Goal: Information Seeking & Learning: Learn about a topic

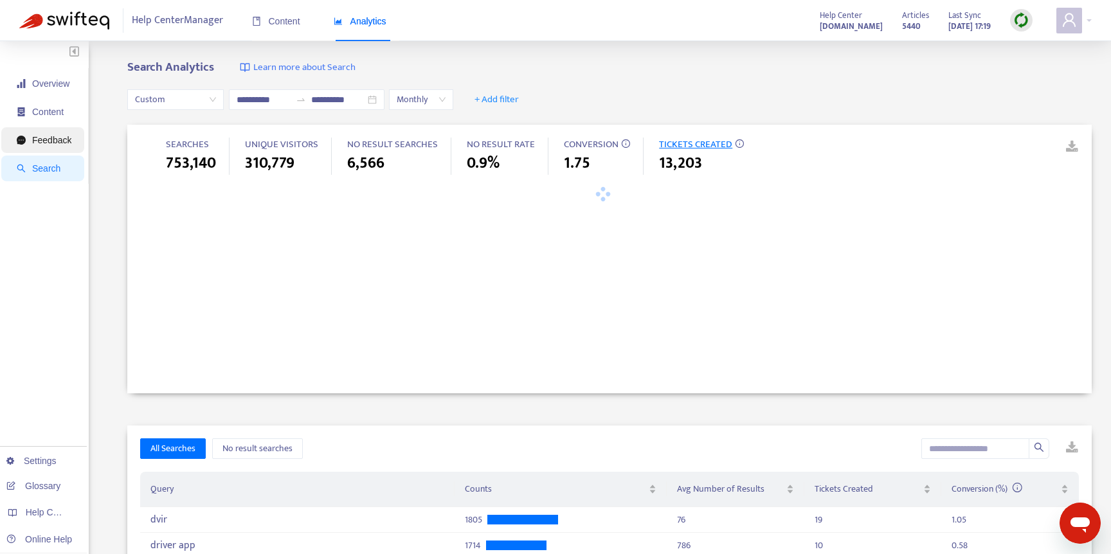
click at [35, 138] on span "Feedback" at bounding box center [51, 140] width 39 height 10
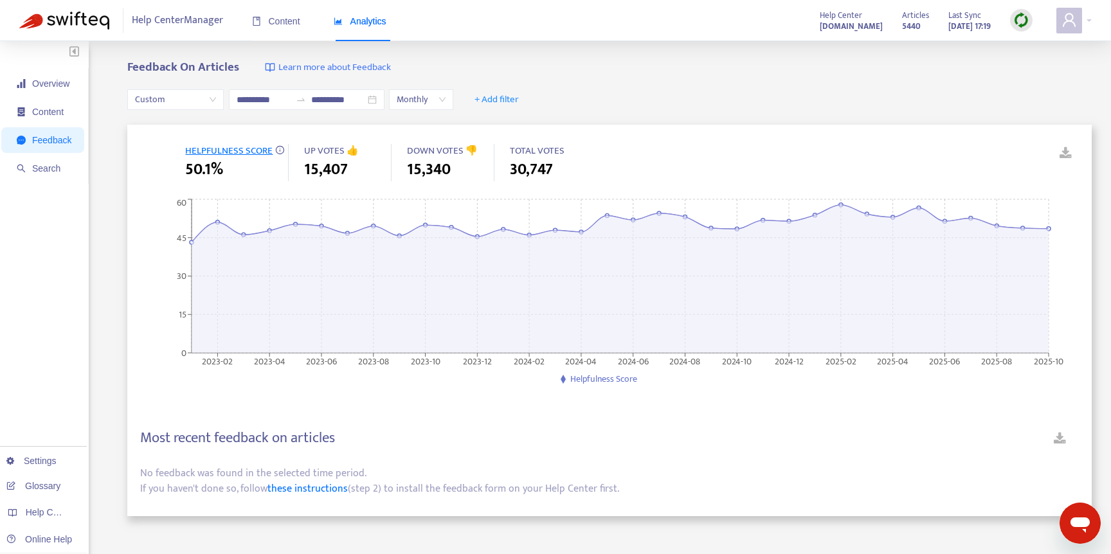
click at [798, 87] on div "**********" at bounding box center [609, 99] width 964 height 49
click at [685, 97] on div "**********" at bounding box center [609, 99] width 964 height 49
click at [533, 147] on span "TOTAL VOTES" at bounding box center [537, 151] width 55 height 16
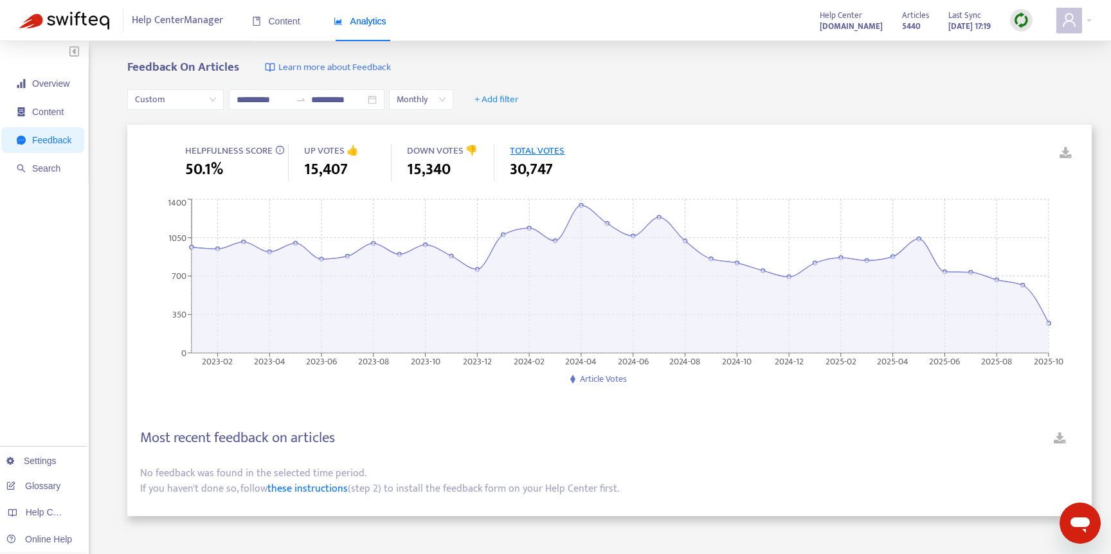
click at [678, 51] on div "**********" at bounding box center [555, 426] width 1111 height 771
click at [52, 166] on span "Search" at bounding box center [46, 168] width 28 height 10
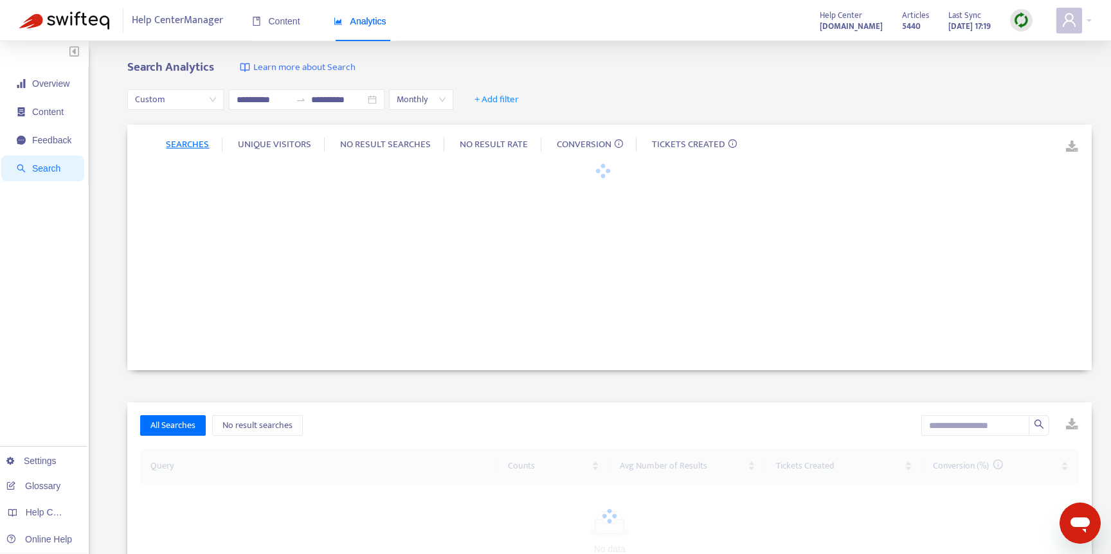
click at [674, 146] on span "TICKETS CREATED" at bounding box center [688, 144] width 73 height 16
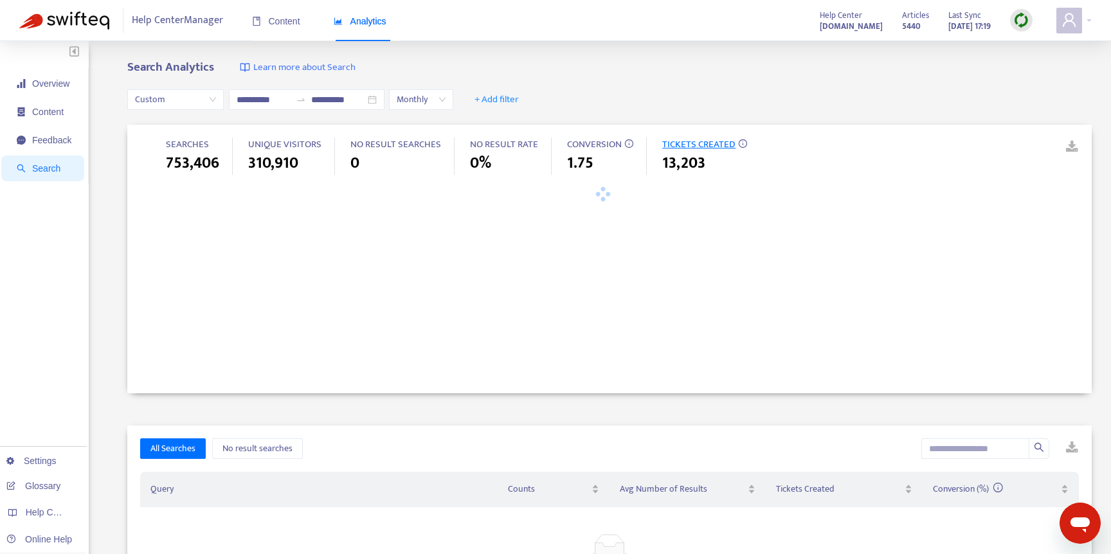
click at [951, 96] on div "**********" at bounding box center [609, 99] width 964 height 49
click at [433, 104] on span "Monthly" at bounding box center [421, 99] width 49 height 19
click at [464, 66] on div "Search Analytics Learn more about Search" at bounding box center [609, 67] width 964 height 15
click at [58, 89] on span "Overview" at bounding box center [44, 84] width 55 height 26
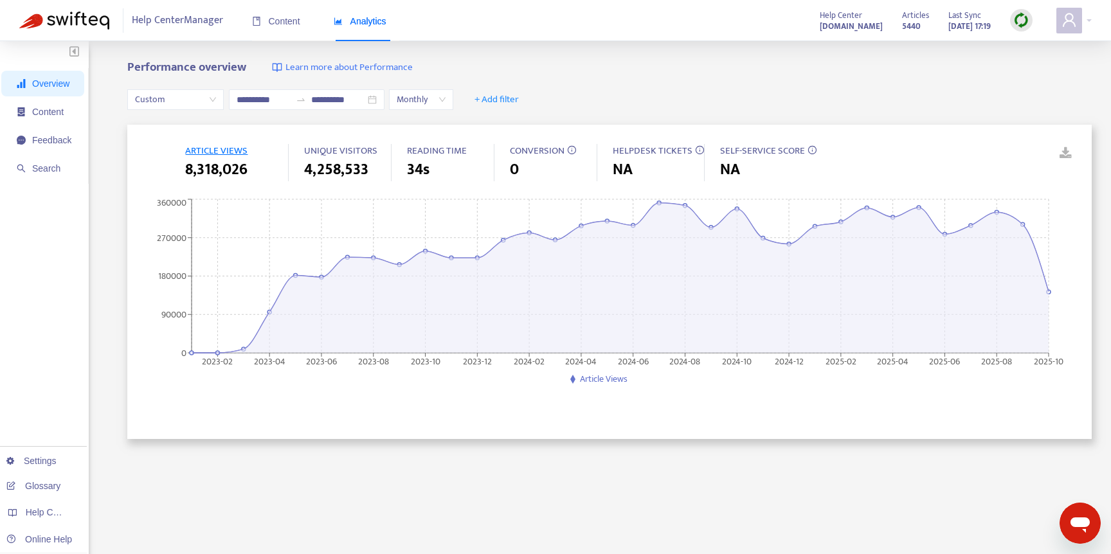
click at [707, 75] on div "**********" at bounding box center [609, 99] width 964 height 49
click at [55, 166] on span "Search" at bounding box center [46, 168] width 28 height 10
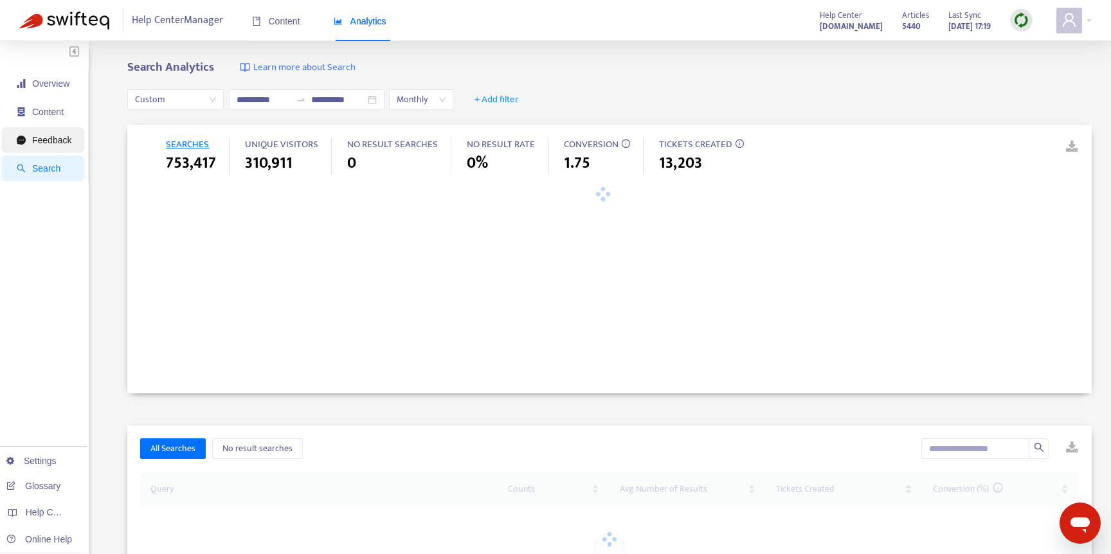
click at [49, 138] on span "Feedback" at bounding box center [51, 140] width 39 height 10
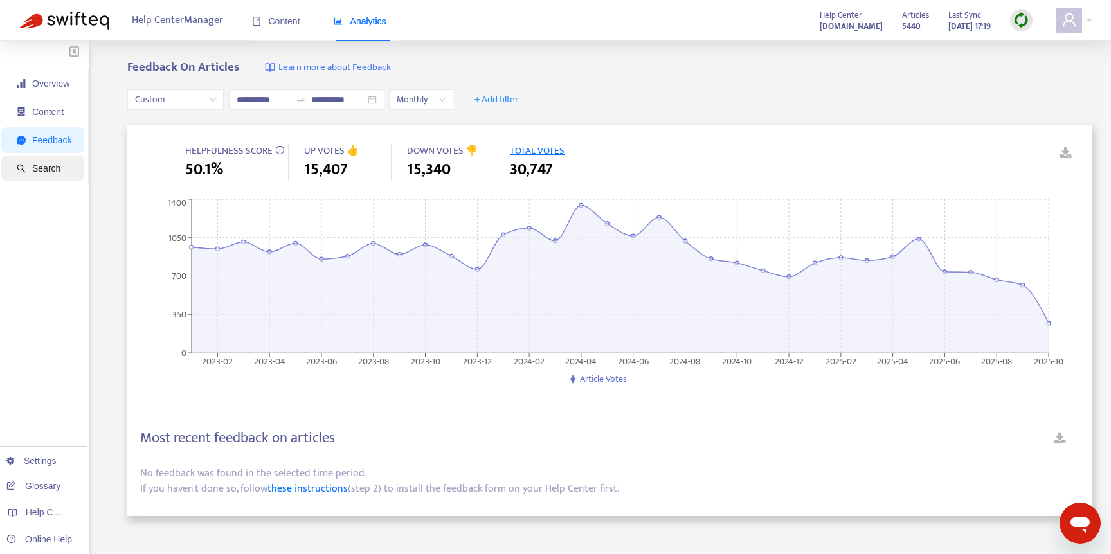
click at [53, 168] on span "Search" at bounding box center [46, 168] width 28 height 10
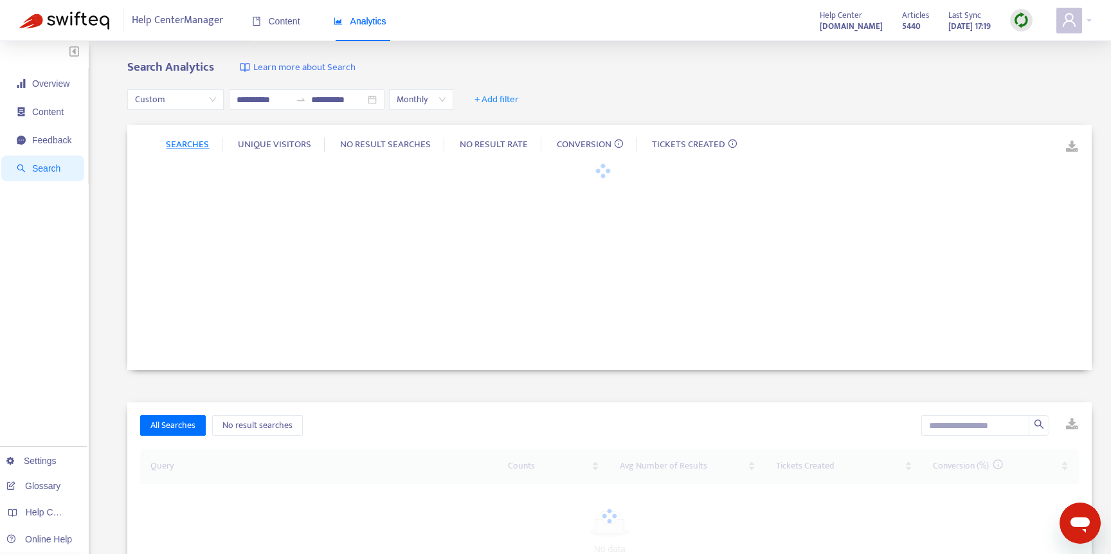
click at [278, 147] on span "UNIQUE VISITORS" at bounding box center [274, 144] width 73 height 16
click at [432, 143] on div "SEARCHES UNIQUE VISITORS NO RESULT SEARCHES NO RESULT RATE CONVERSION TICKETS C…" at bounding box center [603, 145] width 874 height 40
click at [407, 140] on span "NO RESULT SEARCHES" at bounding box center [385, 144] width 91 height 16
click at [674, 141] on span "TICKETS CREATED" at bounding box center [688, 144] width 73 height 16
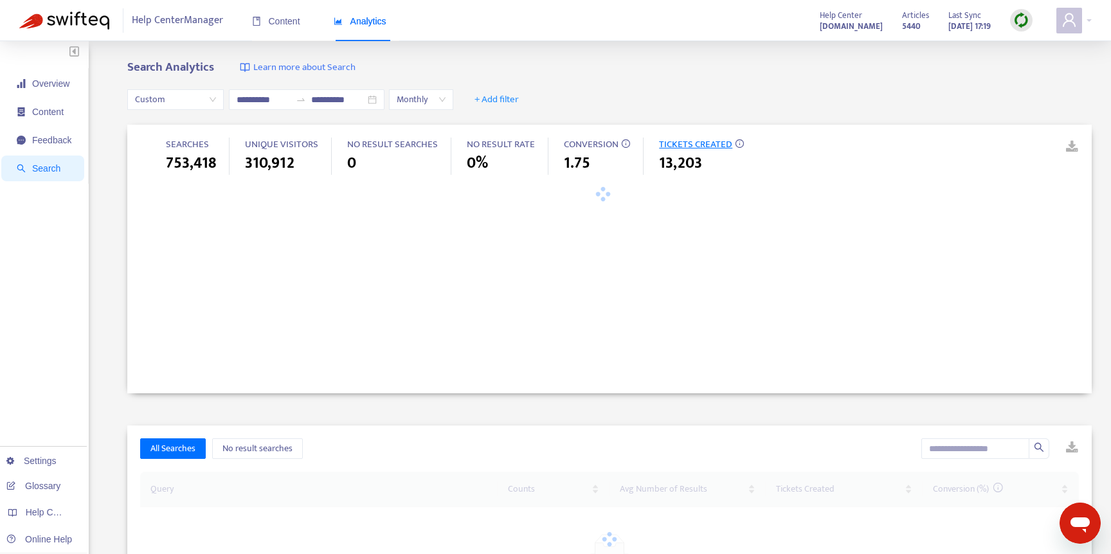
click at [420, 98] on span "Monthly" at bounding box center [421, 99] width 49 height 19
click at [490, 65] on div "Search Analytics Learn more about Search" at bounding box center [609, 67] width 964 height 15
click at [823, 27] on strong "[DOMAIN_NAME]" at bounding box center [850, 26] width 63 height 14
click at [1091, 17] on div "Help Center Manager Content Analytics Help Center [DOMAIN_NAME] Articles 5440 L…" at bounding box center [555, 20] width 1111 height 41
click at [1084, 21] on div at bounding box center [1073, 21] width 35 height 26
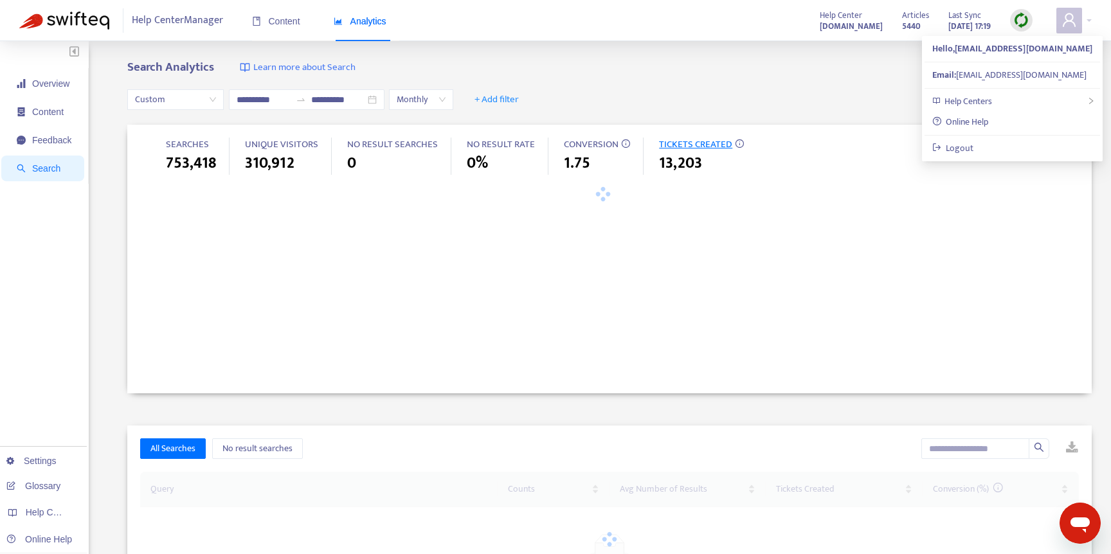
click at [685, 33] on div "Help Center Manager Content Analytics Help Center [DOMAIN_NAME] Articles 5440 L…" at bounding box center [555, 20] width 1111 height 41
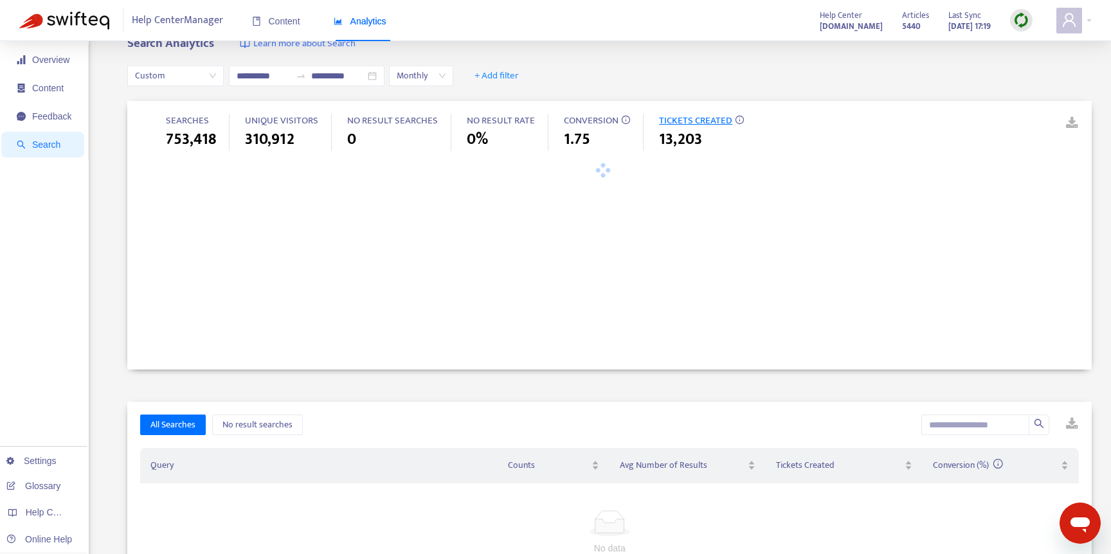
scroll to position [23, 0]
